Goal: Task Accomplishment & Management: Manage account settings

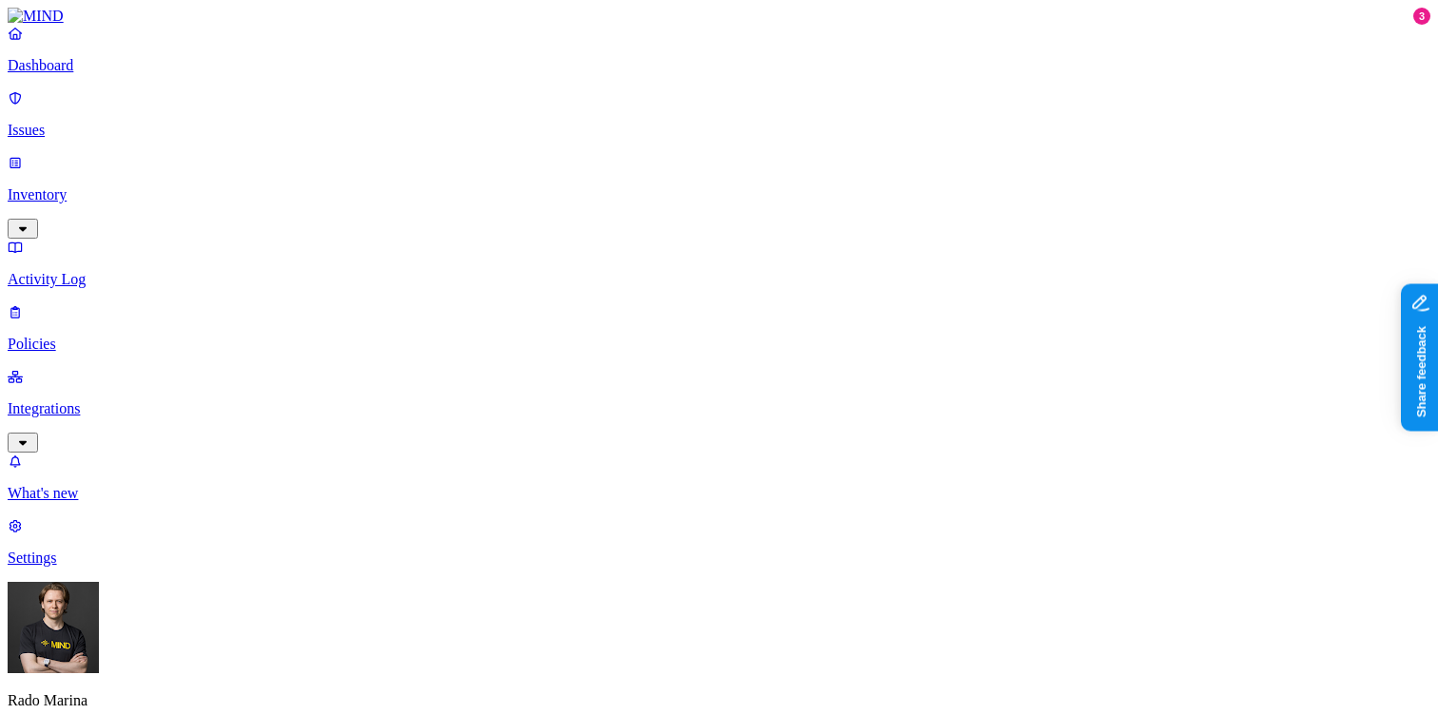
click at [96, 122] on p "Issues" at bounding box center [719, 130] width 1423 height 17
click at [96, 186] on p "Inventory" at bounding box center [719, 194] width 1423 height 17
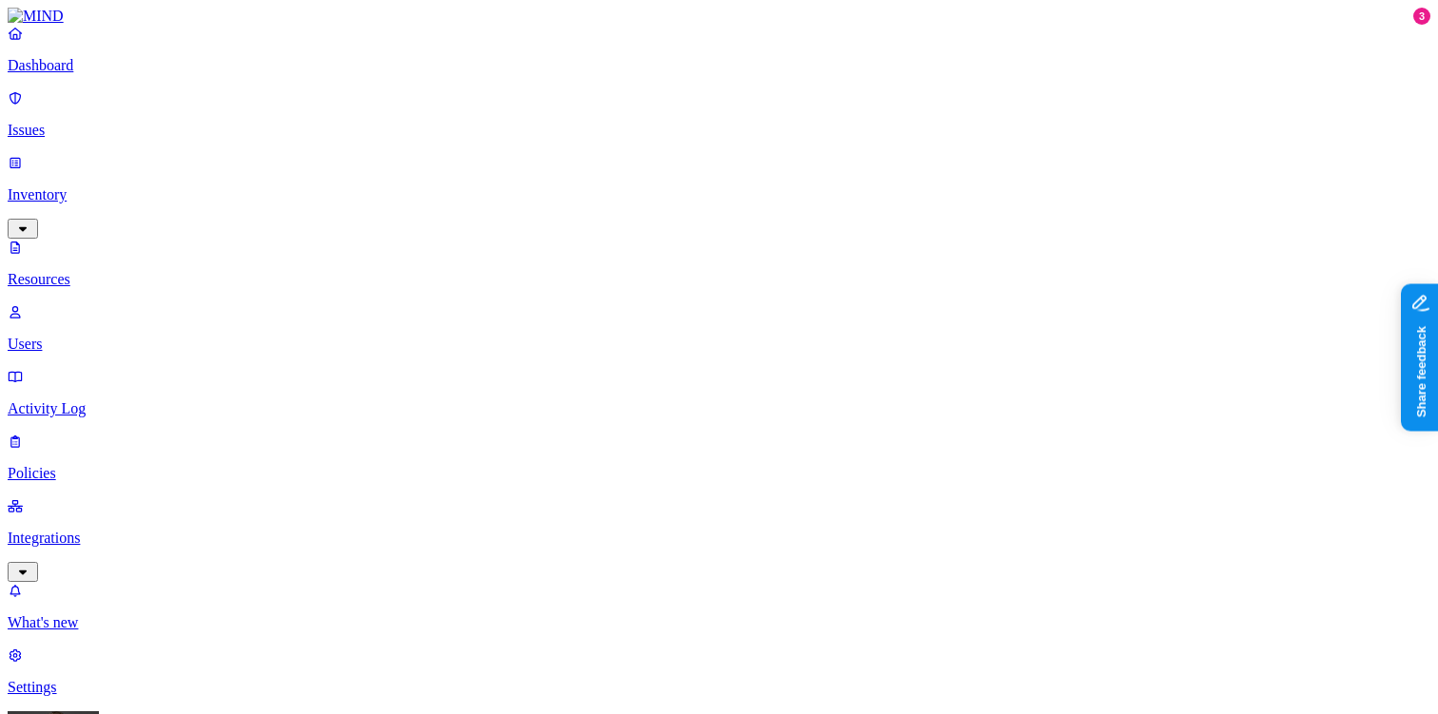
click at [111, 74] on p "Dashboard" at bounding box center [719, 65] width 1423 height 17
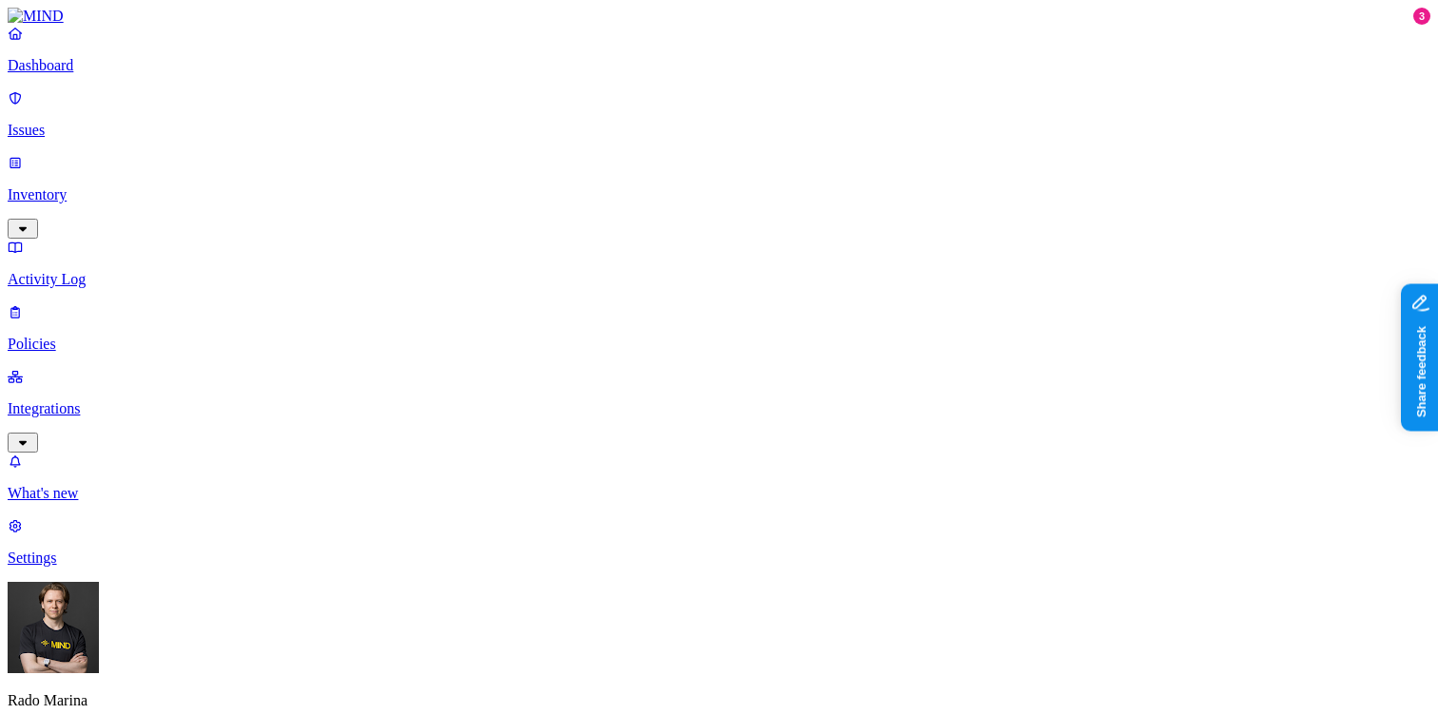
click at [101, 122] on p "Issues" at bounding box center [719, 130] width 1423 height 17
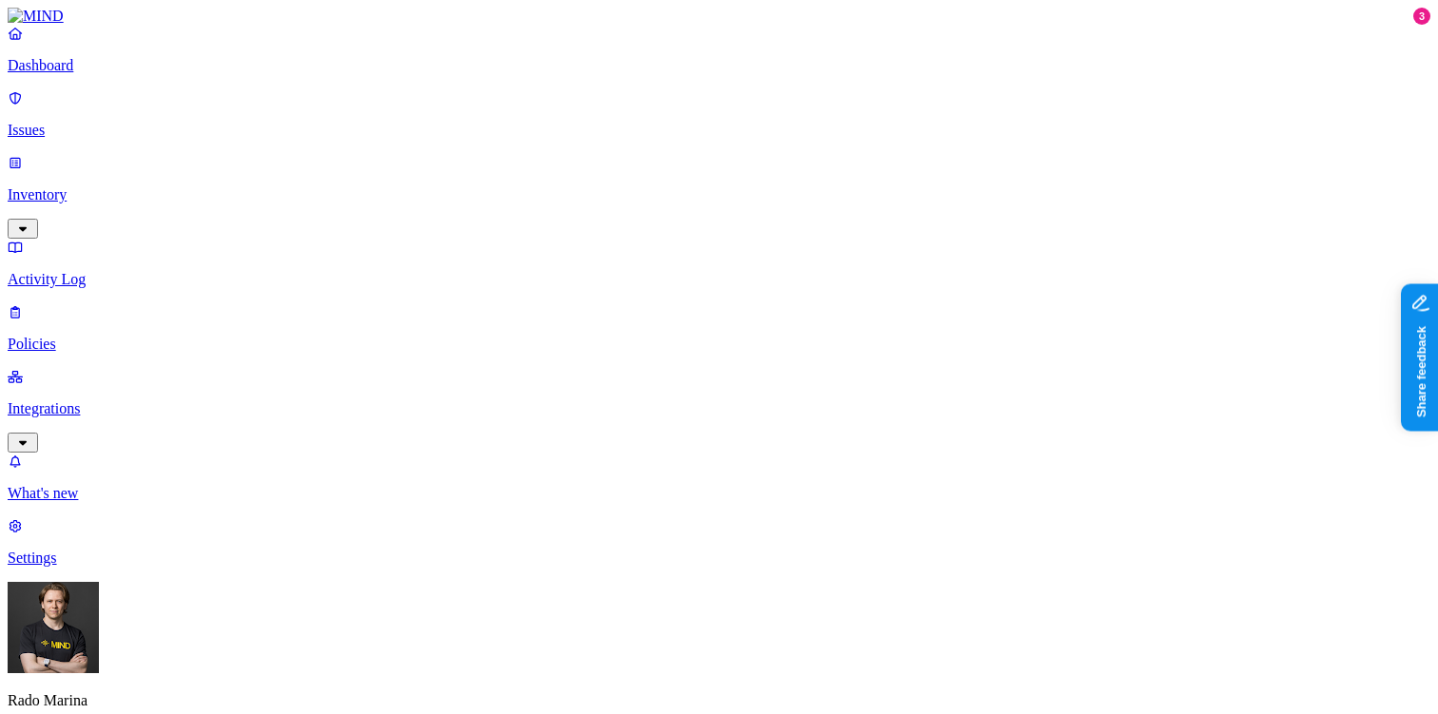
click at [136, 400] on p "Integrations" at bounding box center [719, 408] width 1423 height 17
